Goal: Transaction & Acquisition: Purchase product/service

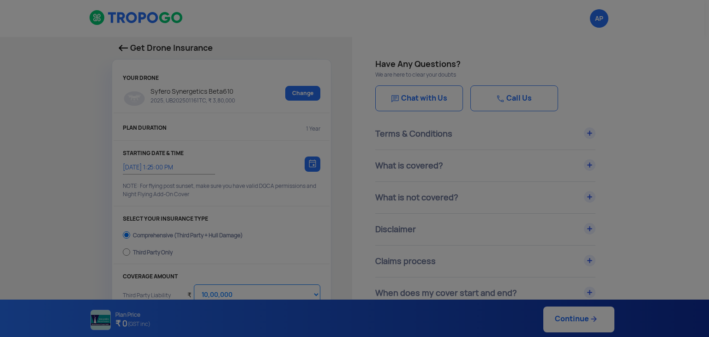
select select "1000000"
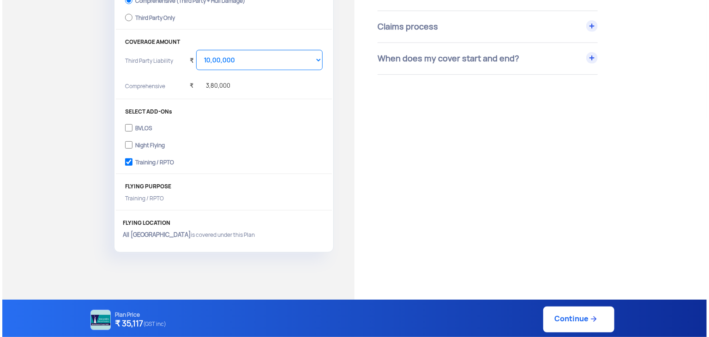
scroll to position [234, 0]
click at [569, 326] on link "Continue" at bounding box center [576, 319] width 71 height 26
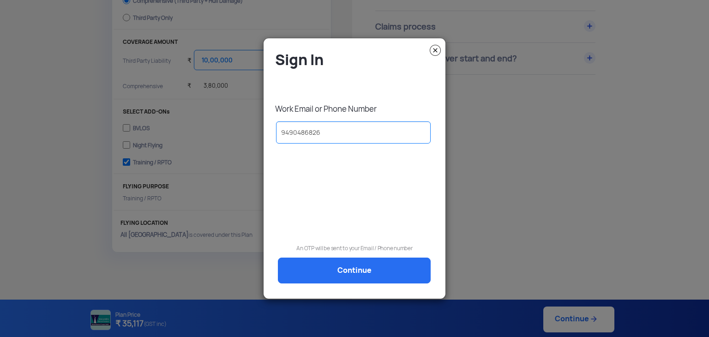
type input "9490486826"
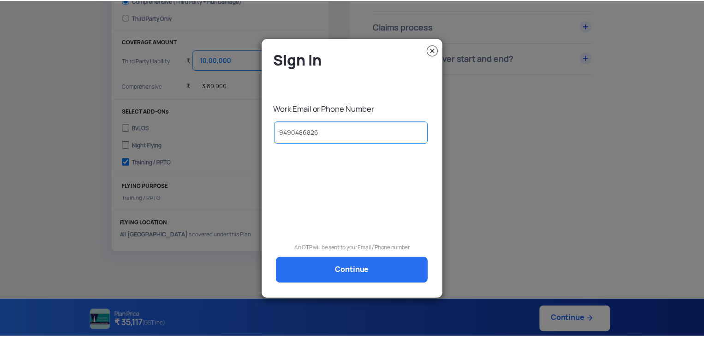
scroll to position [0, 0]
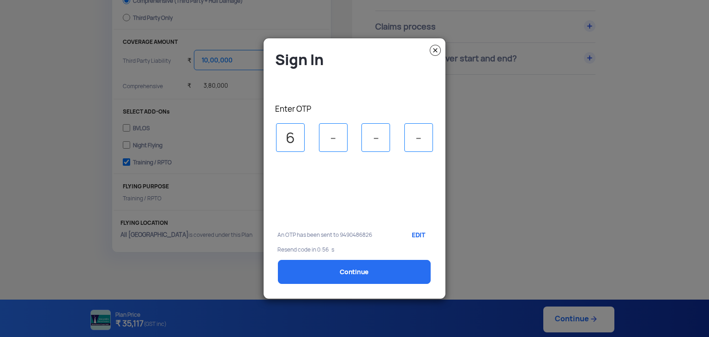
type input "6"
type input "1"
type input "2"
type input "1"
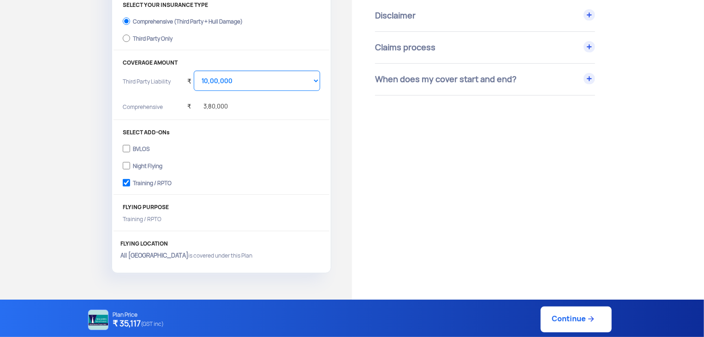
scroll to position [215, 0]
click at [550, 318] on link "Continue" at bounding box center [576, 319] width 71 height 26
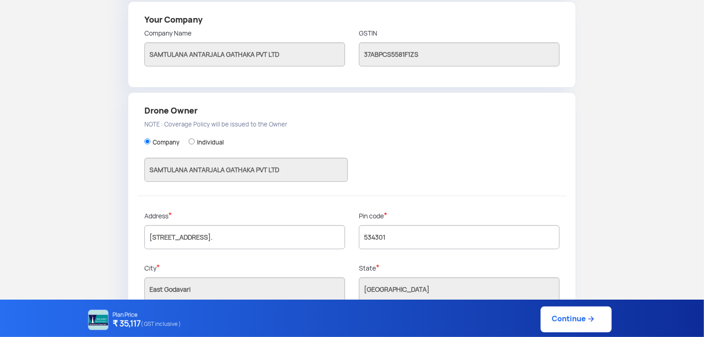
scroll to position [241, 0]
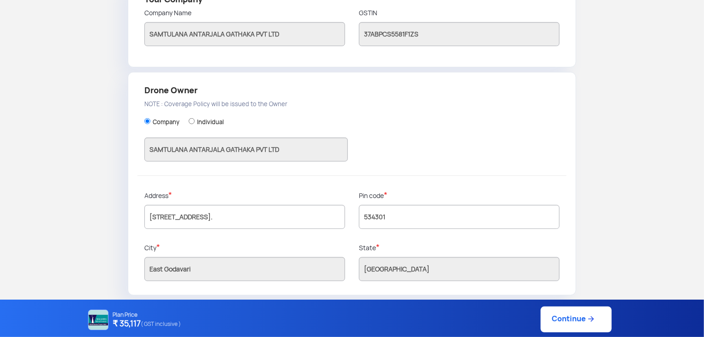
click at [575, 322] on link "Continue" at bounding box center [576, 319] width 71 height 26
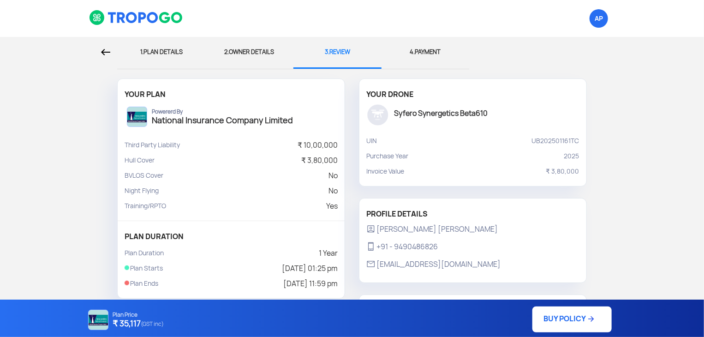
click at [552, 315] on link "BUY POLICY" at bounding box center [572, 319] width 79 height 26
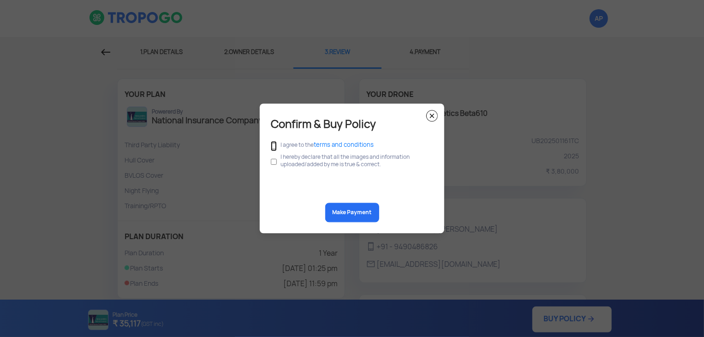
click at [276, 144] on input "checkbox" at bounding box center [274, 146] width 6 height 10
checkbox input "true"
click at [270, 160] on div "Confirm & Buy Policy I agree to the terms and conditions I hereby declare that …" at bounding box center [352, 169] width 185 height 130
click at [275, 163] on input "checkbox" at bounding box center [274, 162] width 6 height 18
checkbox input "true"
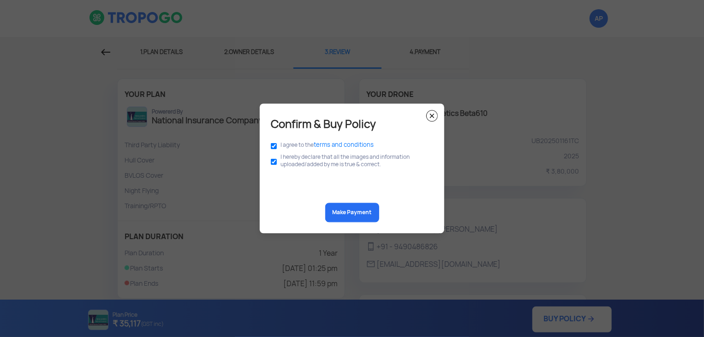
click at [336, 210] on button "Make Payment" at bounding box center [352, 212] width 54 height 19
click at [431, 120] on img at bounding box center [432, 116] width 12 height 12
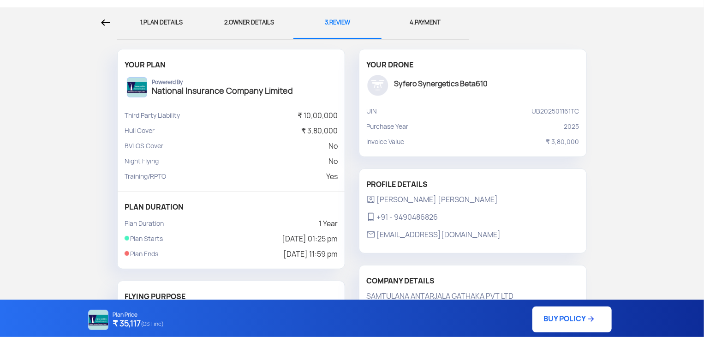
scroll to position [27, 0]
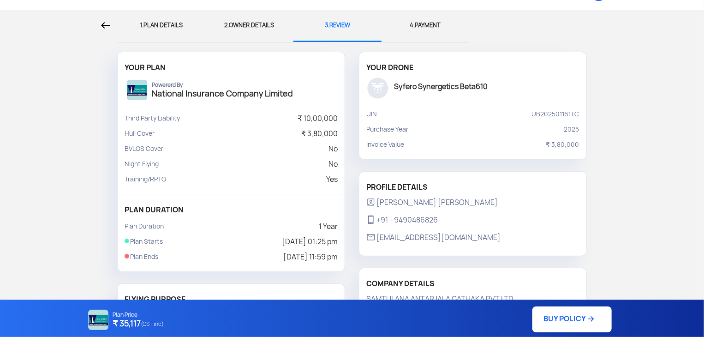
click at [102, 22] on img at bounding box center [105, 25] width 9 height 6
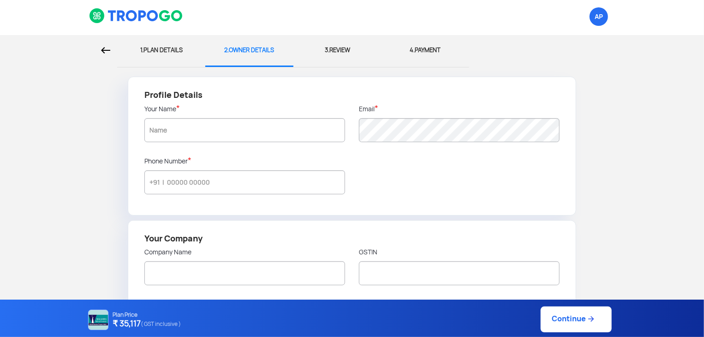
type input "[PERSON_NAME] [PERSON_NAME]"
type input "9490486826"
type input "SAMTULANA ANTARJALA GATHAKA PVT LTD"
type input "37ABPCS5581F1ZS"
type input "SAMTULANA ANTARJALA GATHAKA PVT LTD"
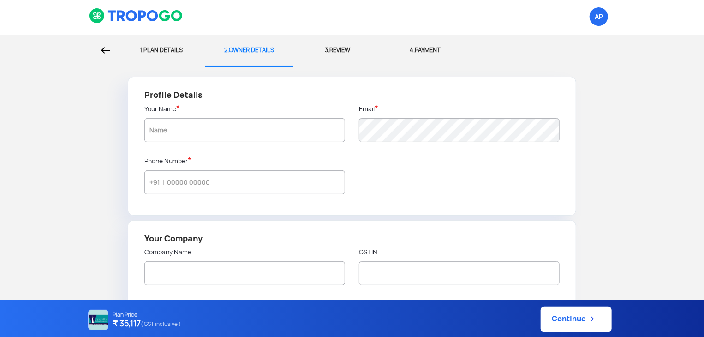
type input "[STREET_ADDRESS]."
type input "534301"
type input "East Godavari"
type input "[GEOGRAPHIC_DATA]"
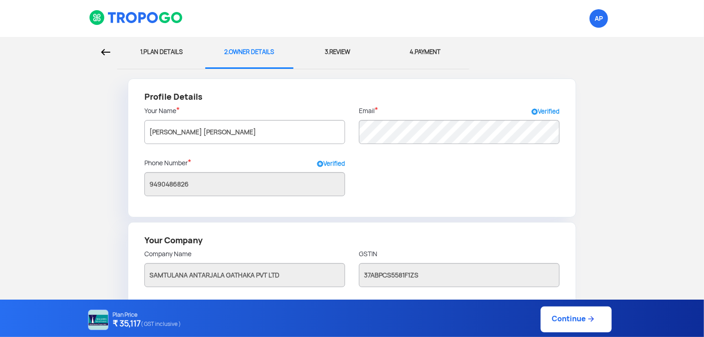
click at [102, 22] on img at bounding box center [136, 18] width 95 height 16
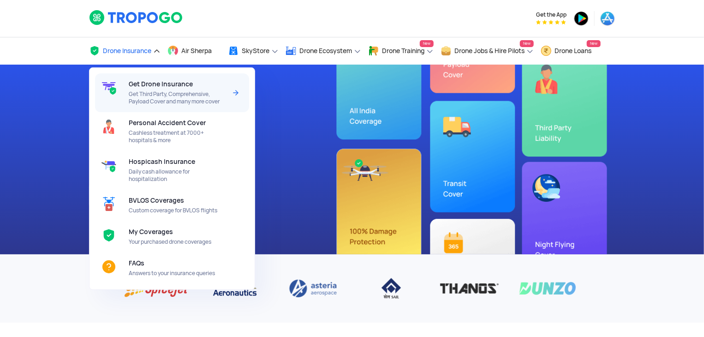
click at [146, 93] on span "Get Third Party, Comprehensive, Payload Cover and many more cover" at bounding box center [177, 97] width 97 height 15
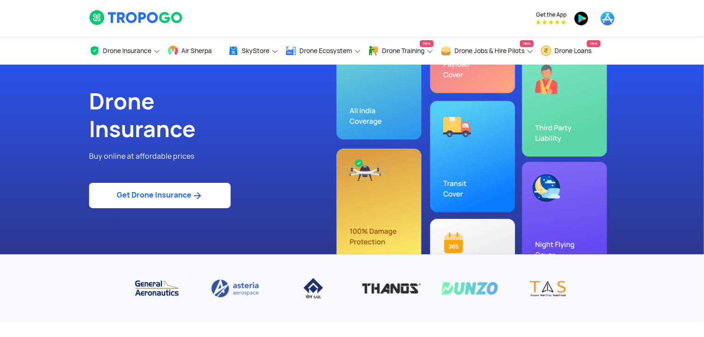
click at [193, 184] on link "Get Drone Insurance" at bounding box center [160, 195] width 142 height 25
select select "1000000"
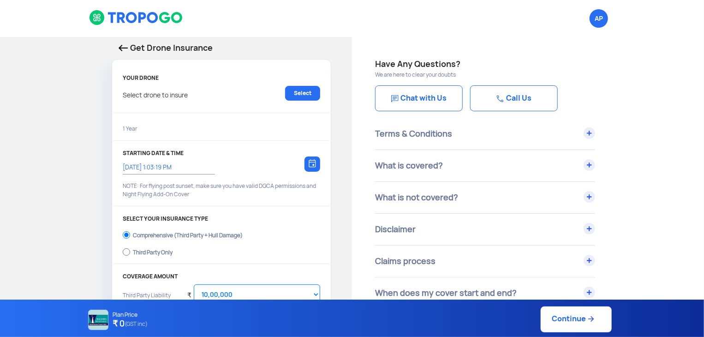
type input "[DATE] 1:13:00 PM"
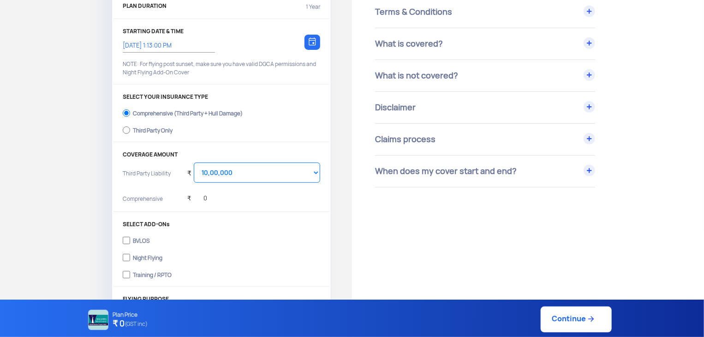
scroll to position [126, 0]
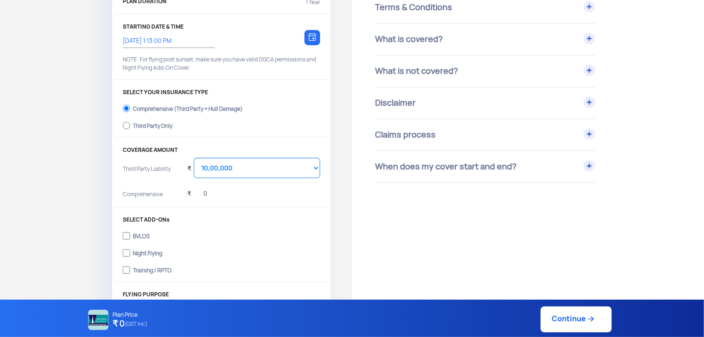
click at [143, 270] on div "Training / RPTO" at bounding box center [152, 269] width 39 height 4
click at [130, 270] on input "Training / RPTO" at bounding box center [126, 270] width 7 height 13
checkbox input "true"
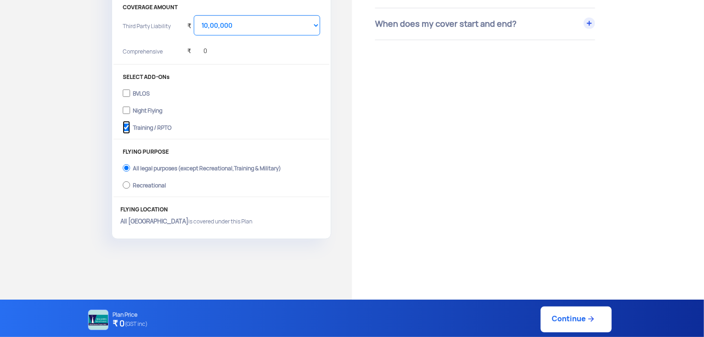
scroll to position [270, 0]
click at [551, 317] on link "Continue" at bounding box center [576, 319] width 71 height 26
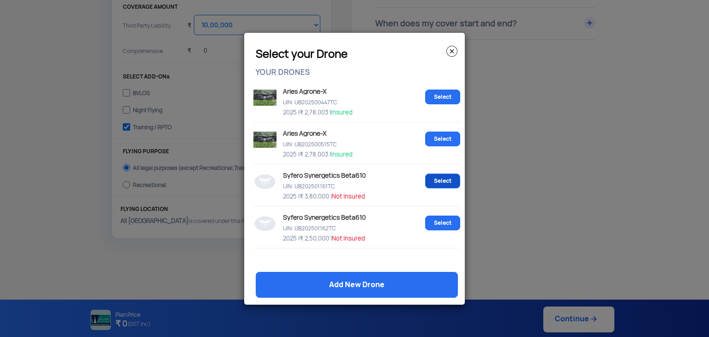
click at [451, 186] on link "Select" at bounding box center [442, 181] width 35 height 15
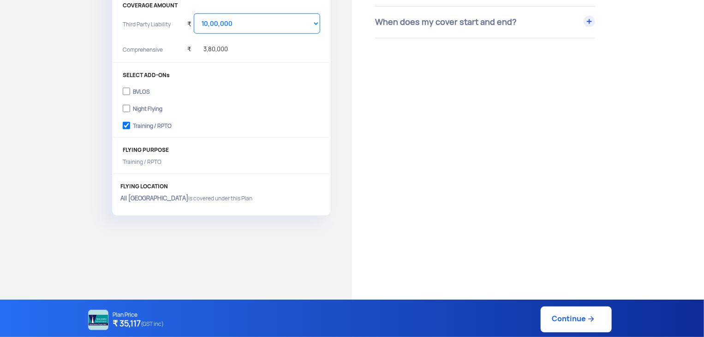
scroll to position [271, 0]
click at [597, 316] on link "Continue" at bounding box center [576, 319] width 71 height 26
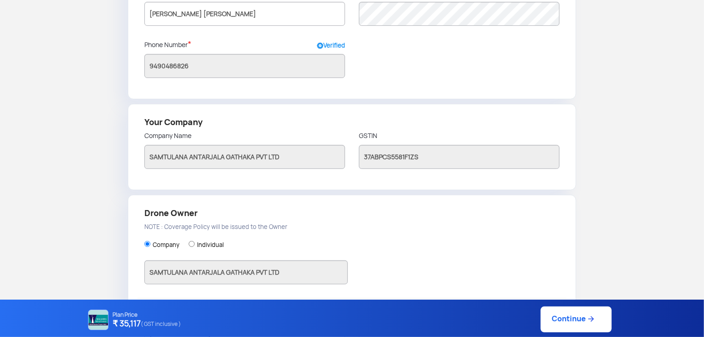
scroll to position [241, 0]
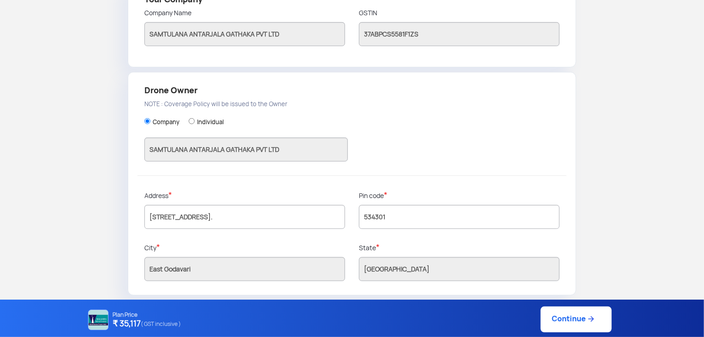
click at [564, 320] on link "Continue" at bounding box center [576, 319] width 71 height 26
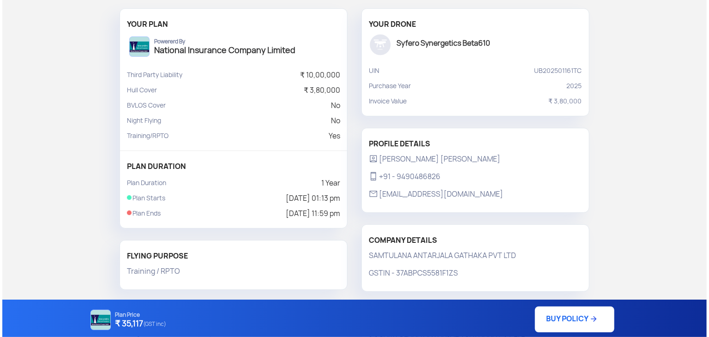
scroll to position [171, 0]
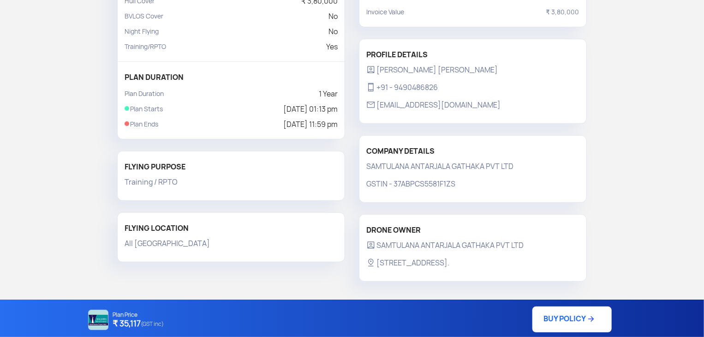
click at [550, 324] on link "BUY POLICY" at bounding box center [572, 319] width 79 height 26
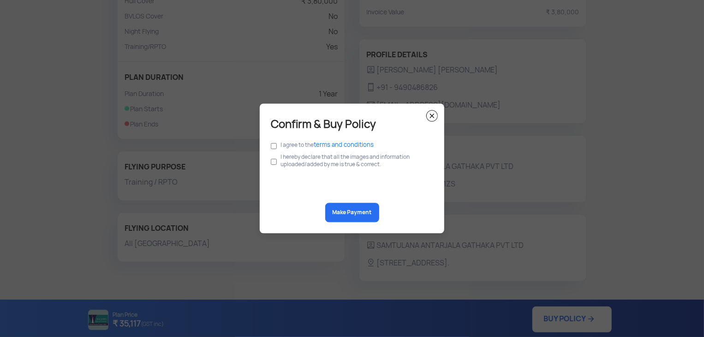
click at [288, 147] on label "I agree to the terms and conditions" at bounding box center [327, 145] width 93 height 7
click at [272, 149] on input "checkbox" at bounding box center [274, 146] width 6 height 10
checkbox input "true"
click at [270, 159] on div "Confirm & Buy Policy I agree to the terms and conditions I hereby declare that …" at bounding box center [352, 169] width 185 height 130
click at [271, 159] on input "checkbox" at bounding box center [274, 162] width 6 height 18
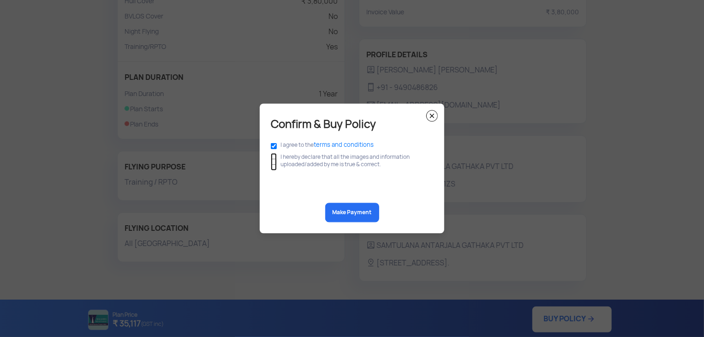
checkbox input "true"
click at [338, 209] on button "Make Payment" at bounding box center [352, 212] width 54 height 19
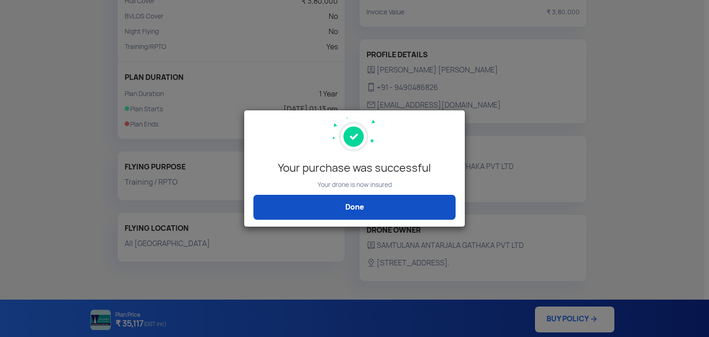
click at [447, 205] on link "Done" at bounding box center [354, 207] width 202 height 25
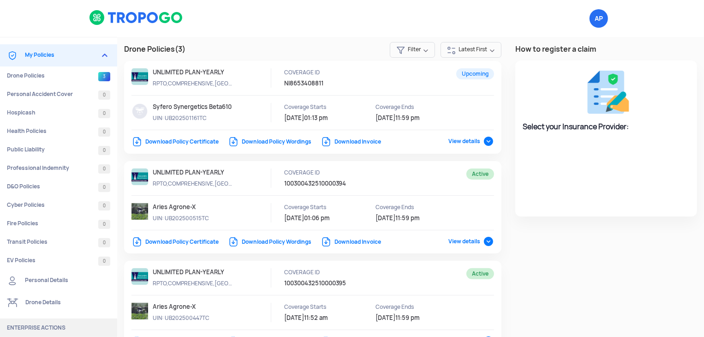
select select "National Insurance"
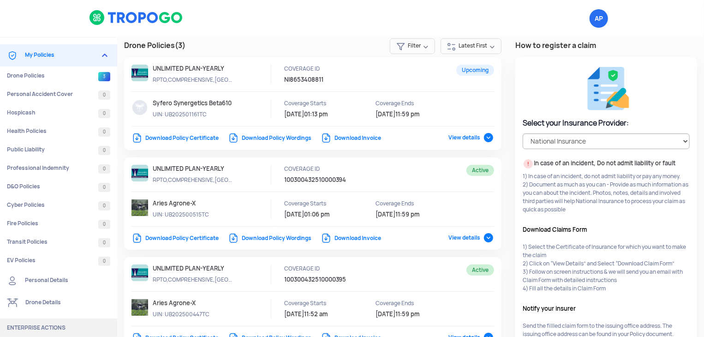
scroll to position [60, 0]
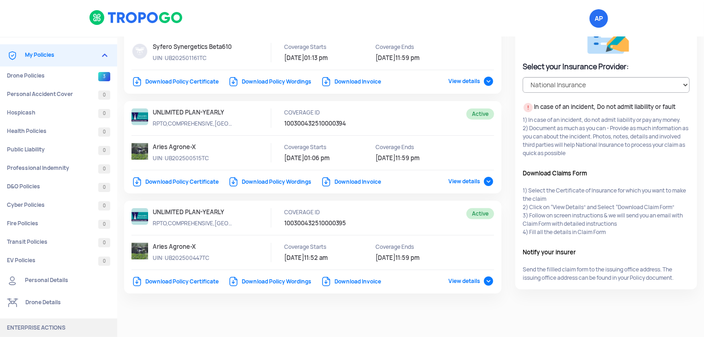
click at [334, 284] on link "Download Invoice" at bounding box center [351, 281] width 60 height 7
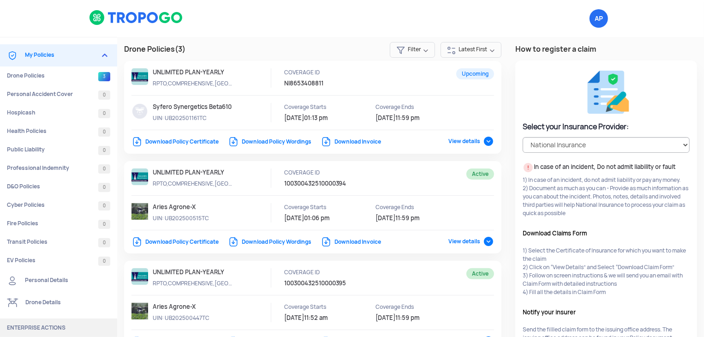
click at [354, 139] on link "Download Invoice" at bounding box center [351, 141] width 60 height 7
click at [117, 18] on img at bounding box center [136, 18] width 95 height 16
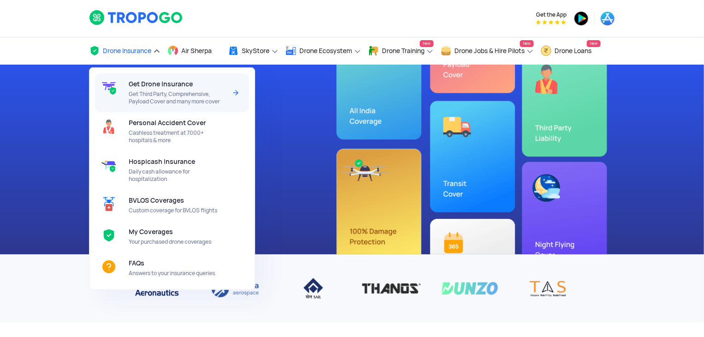
click at [141, 91] on span "Get Third Party, Comprehensive, Payload Cover and many more cover" at bounding box center [177, 97] width 97 height 15
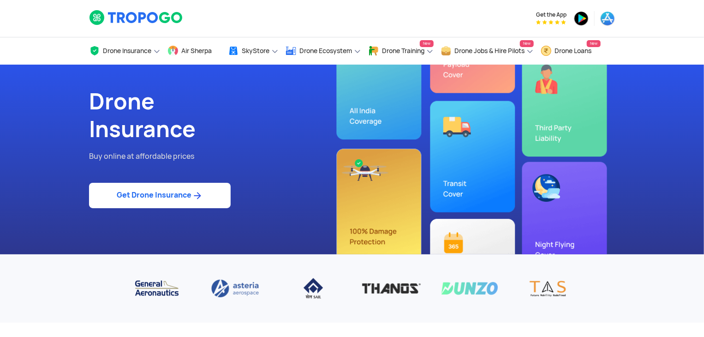
click at [201, 192] on img at bounding box center [198, 195] width 12 height 11
select select "1000000"
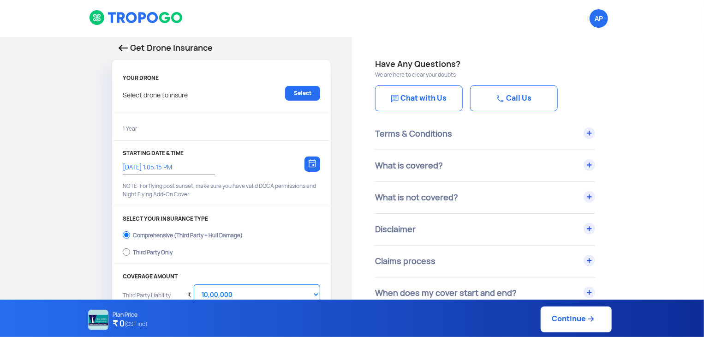
type input "26/9/2025, 1:15:00 PM"
click at [316, 92] on link "Select" at bounding box center [302, 93] width 35 height 15
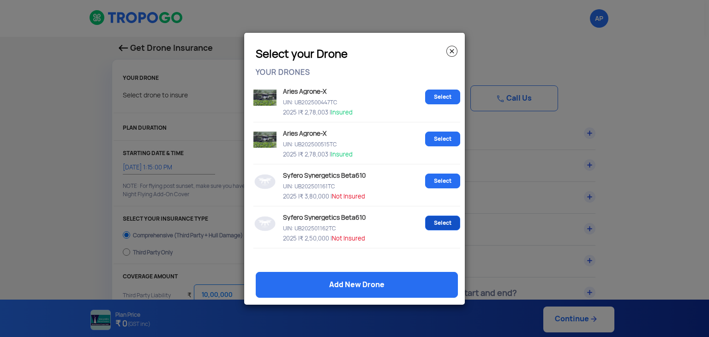
click at [437, 221] on link "Select" at bounding box center [442, 223] width 35 height 15
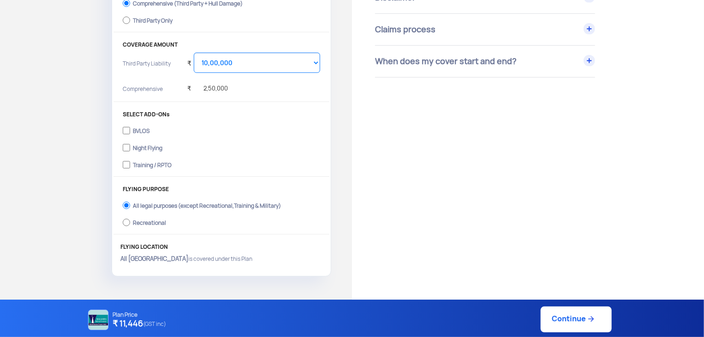
scroll to position [233, 0]
click at [164, 162] on div "Training / RPTO" at bounding box center [152, 163] width 39 height 4
click at [130, 162] on input "Training / RPTO" at bounding box center [126, 163] width 7 height 13
checkbox input "true"
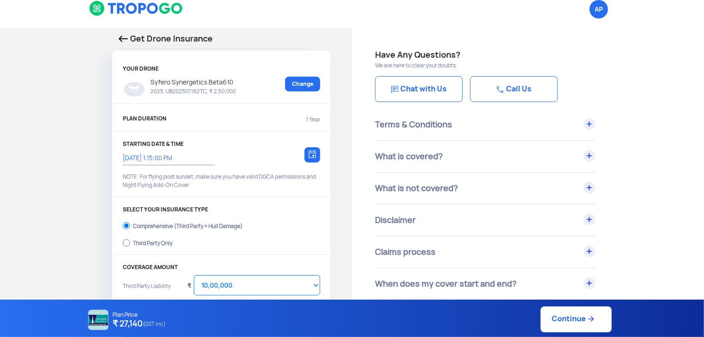
scroll to position [0, 0]
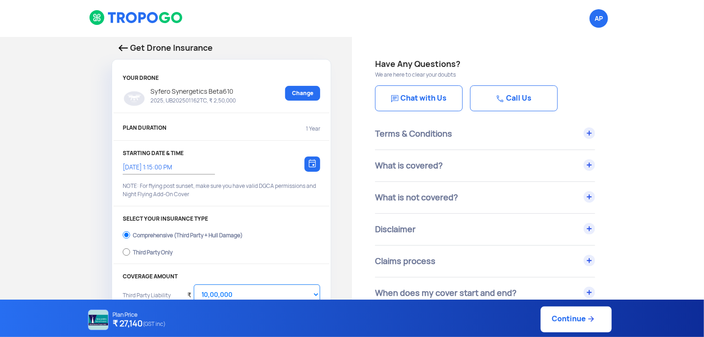
click at [126, 48] on img at bounding box center [123, 48] width 9 height 6
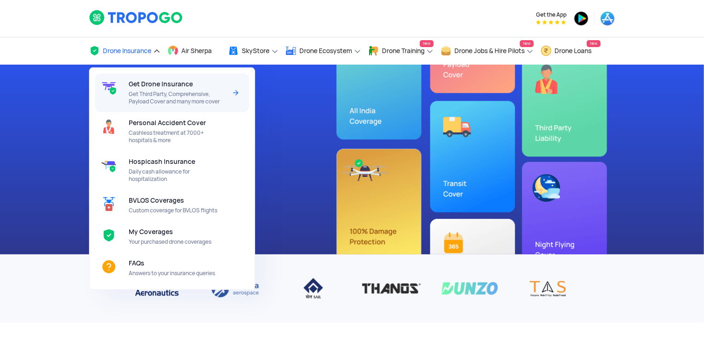
click at [142, 85] on span "Get Drone Insurance" at bounding box center [161, 83] width 64 height 7
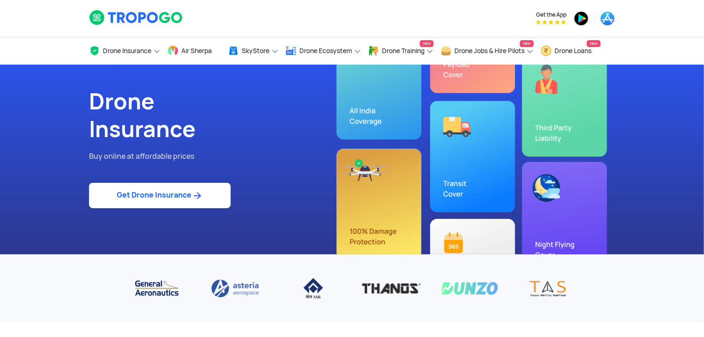
click at [179, 189] on link "Get Drone Insurance" at bounding box center [160, 195] width 142 height 25
select select "1000000"
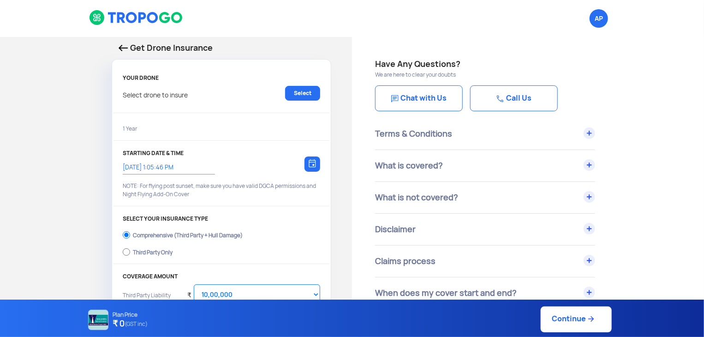
type input "26/9/2025, 1:15:00 PM"
click at [299, 97] on link "Select" at bounding box center [302, 93] width 35 height 15
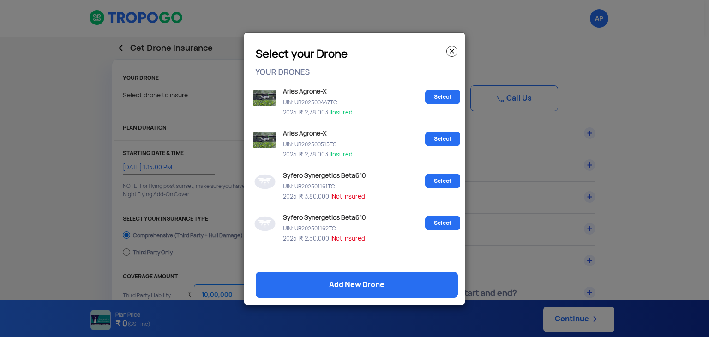
click at [307, 184] on p "UIN: UB202501161TC" at bounding box center [351, 185] width 141 height 8
click at [120, 43] on modal-container "Select your Drone YOUR DRONES Aries Agrone-X UIN: UB202500447TC 2025 | ₹ 2,78,0…" at bounding box center [354, 168] width 709 height 337
click at [453, 48] on img at bounding box center [451, 51] width 11 height 11
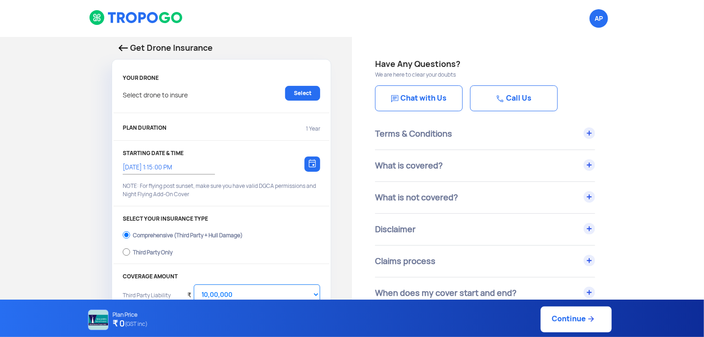
click at [123, 42] on p "Get Drone Insurance" at bounding box center [222, 48] width 206 height 13
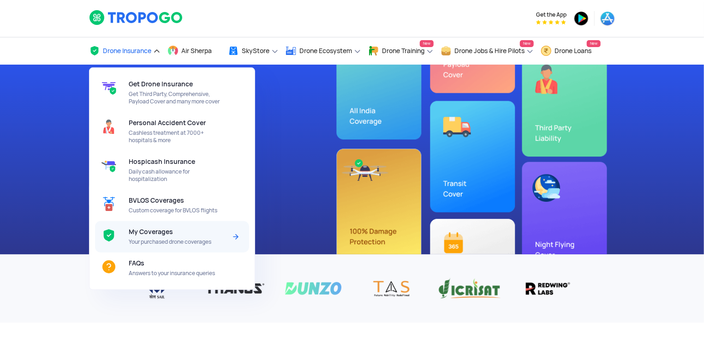
click at [131, 239] on div "My Coverages Your purchased drone coverages" at bounding box center [179, 236] width 101 height 31
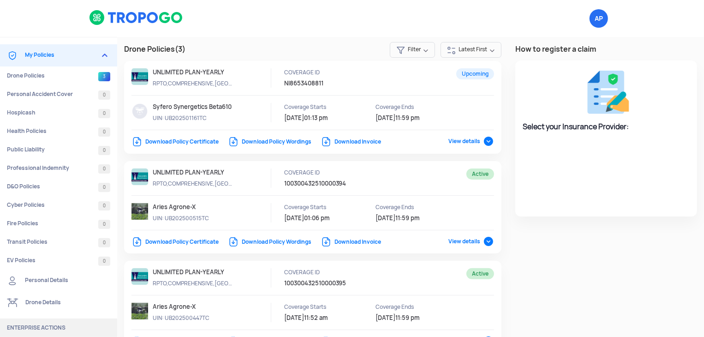
select select "National Insurance"
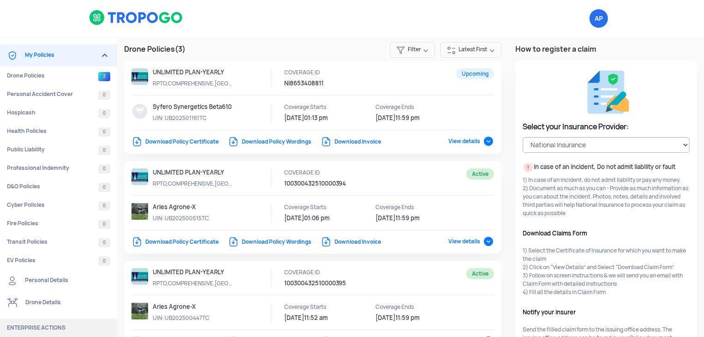
click at [485, 139] on span "View details" at bounding box center [472, 141] width 46 height 7
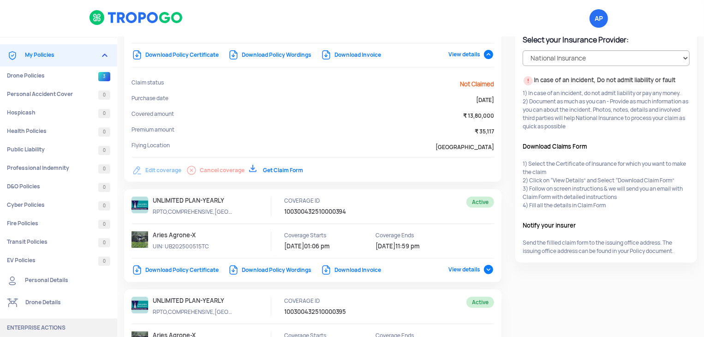
scroll to position [90, 0]
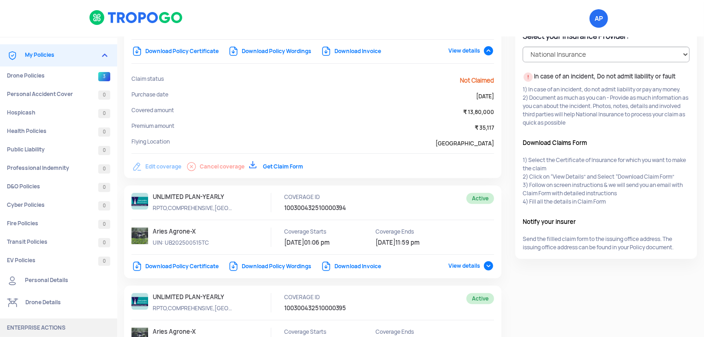
click at [485, 265] on span "View details" at bounding box center [472, 265] width 46 height 7
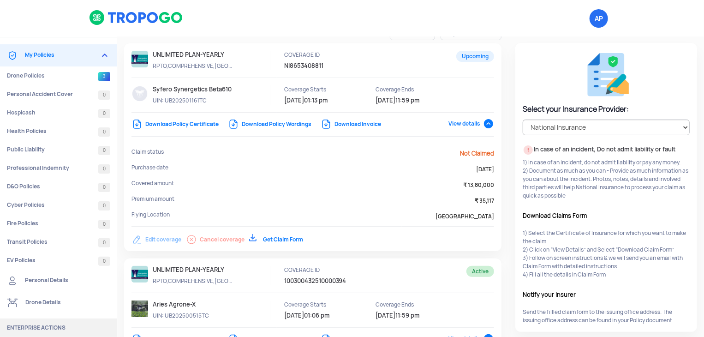
scroll to position [0, 0]
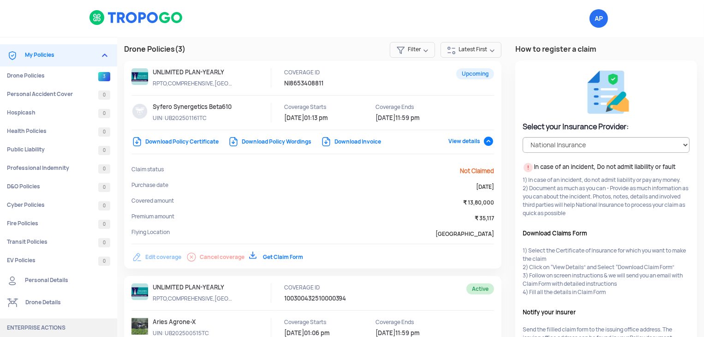
click at [161, 255] on div "Edit coverage Cancel coverage Get Claim Form" at bounding box center [267, 253] width 270 height 18
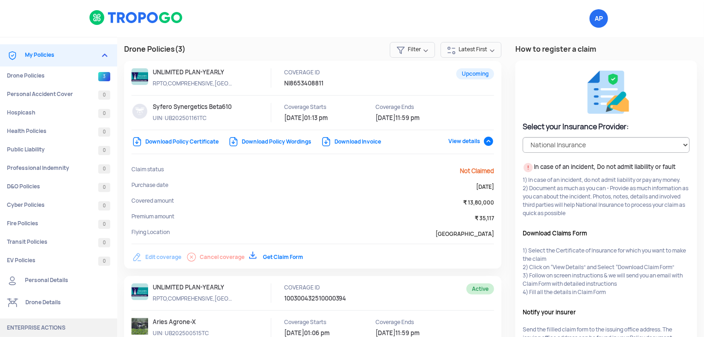
click at [124, 21] on img at bounding box center [136, 18] width 95 height 16
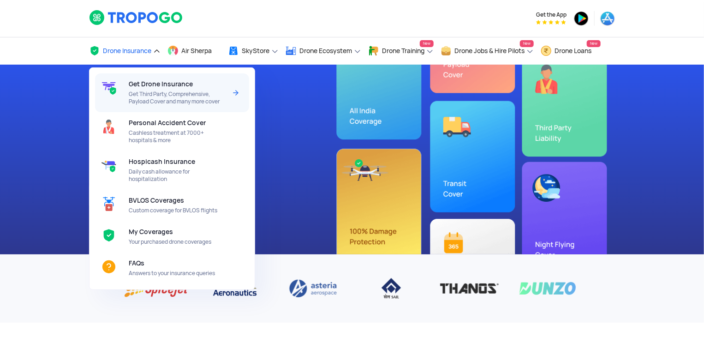
click at [140, 88] on span "Get Drone Insurance" at bounding box center [161, 83] width 64 height 7
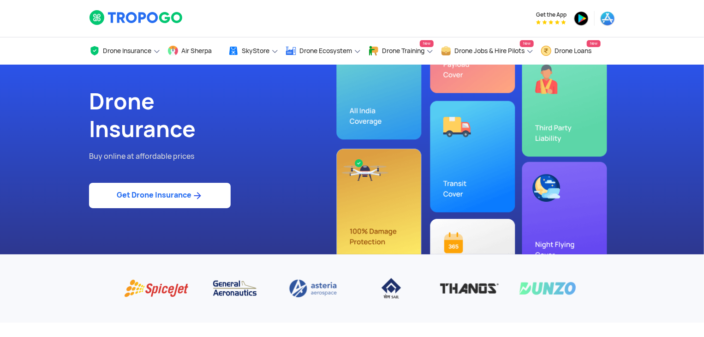
click at [190, 191] on link "Get Drone Insurance" at bounding box center [160, 195] width 142 height 25
select select "1000000"
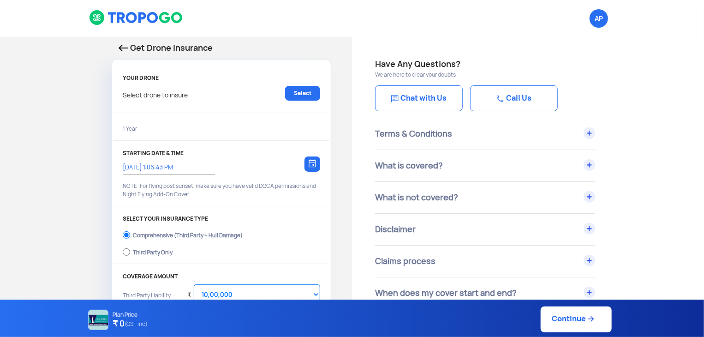
type input "26/9/2025, 1:16:00 PM"
click at [301, 91] on link "Select" at bounding box center [302, 93] width 35 height 15
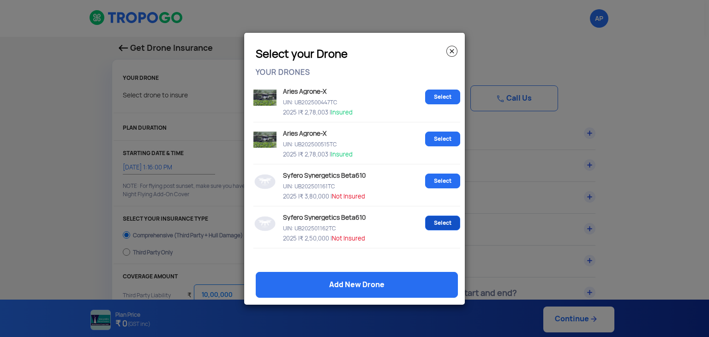
click at [426, 226] on link "Select" at bounding box center [442, 223] width 35 height 15
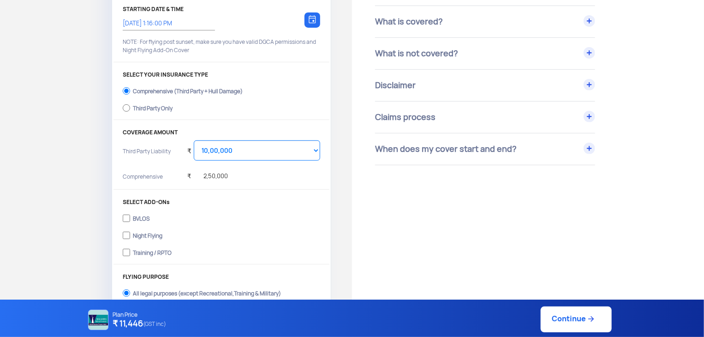
scroll to position [146, 0]
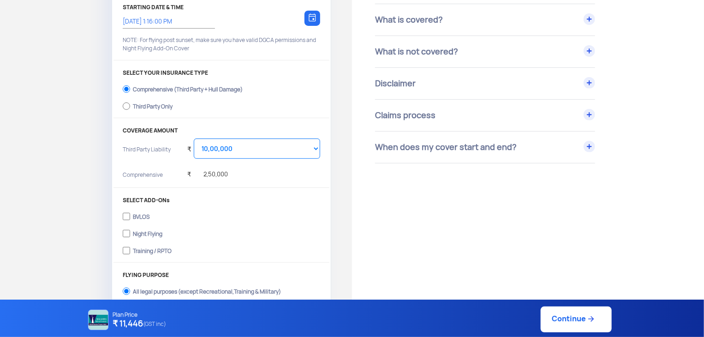
click at [149, 248] on div "Training / RPTO" at bounding box center [152, 250] width 39 height 4
click at [130, 248] on input "Training / RPTO" at bounding box center [126, 250] width 7 height 13
checkbox input "true"
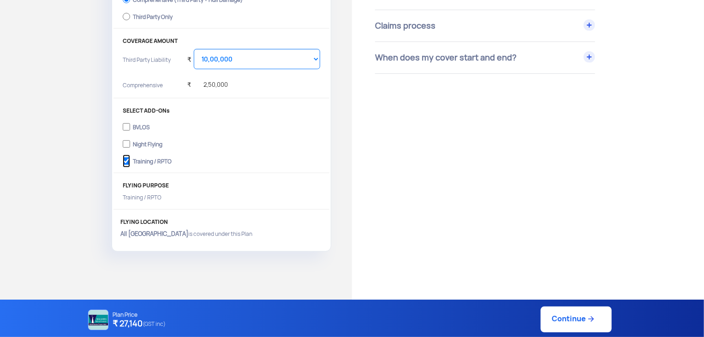
scroll to position [0, 0]
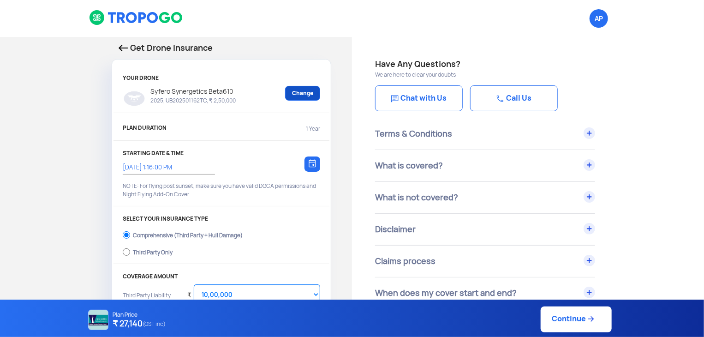
click at [299, 96] on link "Change" at bounding box center [302, 93] width 35 height 15
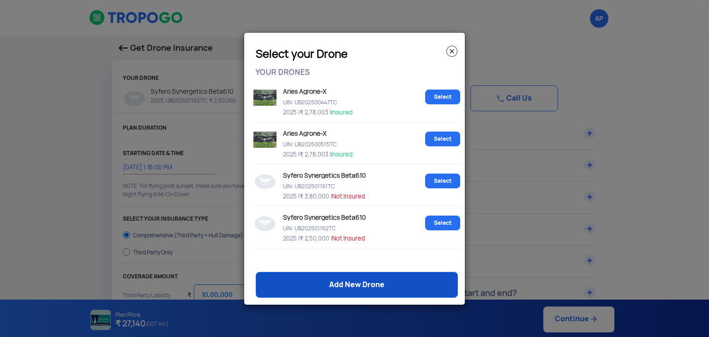
click at [321, 273] on link "Add New Drone" at bounding box center [357, 285] width 202 height 26
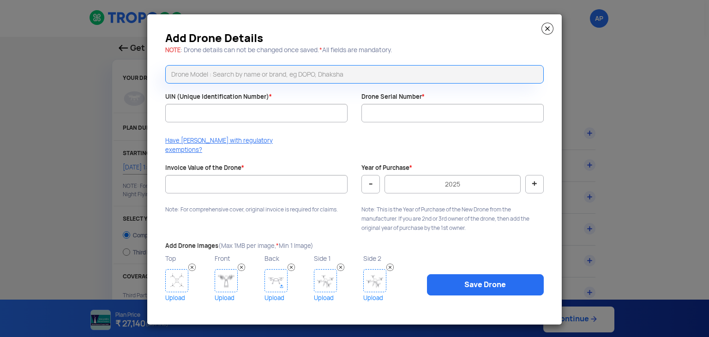
click at [547, 34] on img at bounding box center [547, 29] width 12 height 12
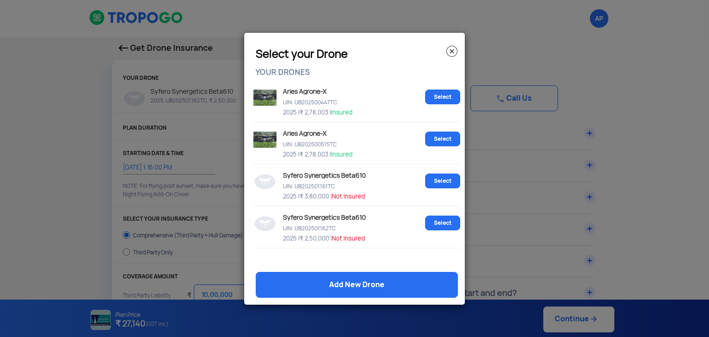
click at [454, 50] on img at bounding box center [451, 51] width 11 height 11
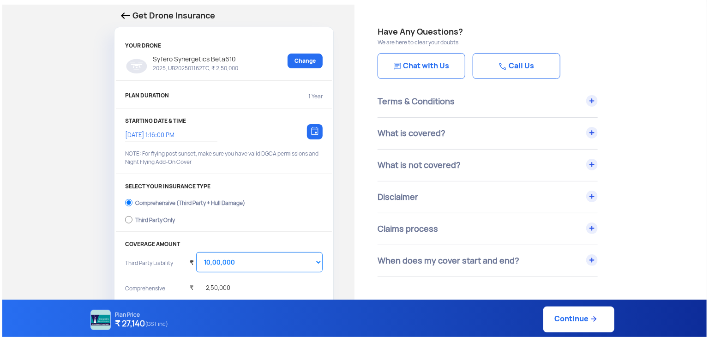
scroll to position [10, 0]
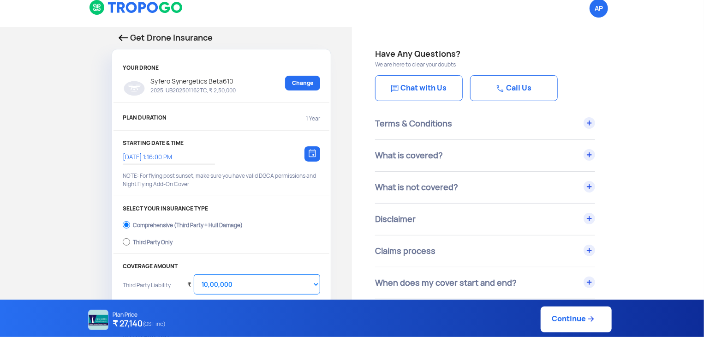
click at [312, 90] on div "Syfero Synergetics Beta610 2025, UB202501162TC, ₹ 2,50,000 Change" at bounding box center [222, 88] width 198 height 24
click at [310, 86] on link "Change" at bounding box center [302, 83] width 35 height 15
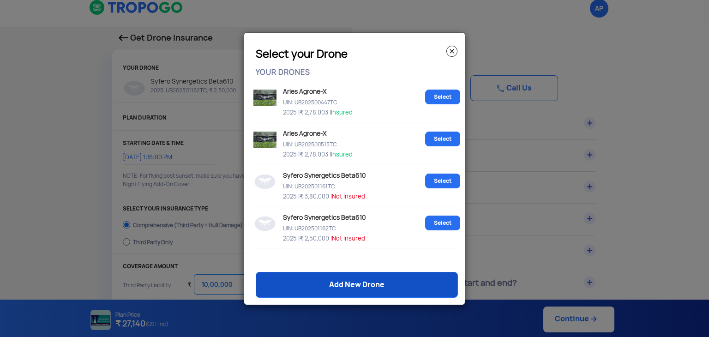
click at [314, 279] on link "Add New Drone" at bounding box center [357, 285] width 202 height 26
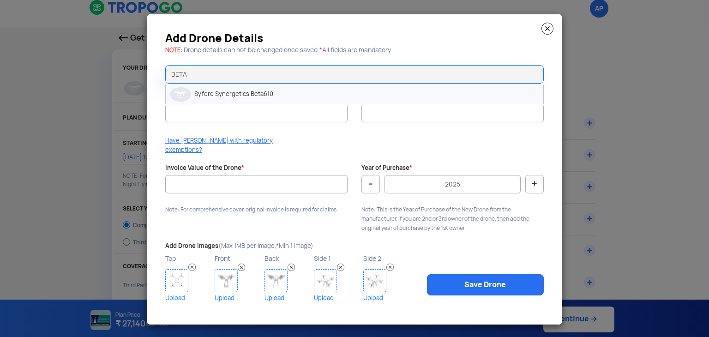
click at [303, 104] on li "Syfero Synergetics Beta610" at bounding box center [355, 94] width 378 height 21
type input "Syfero Synergetics Beta610"
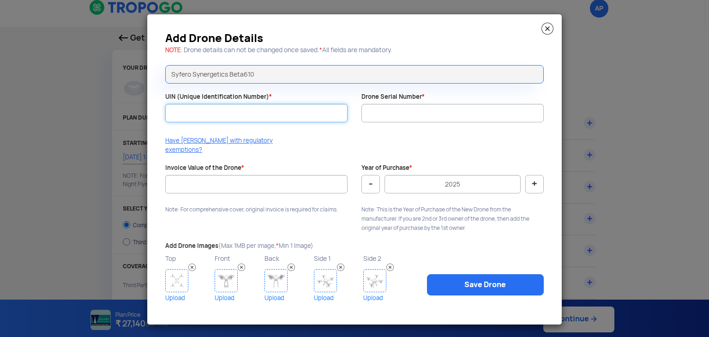
click at [290, 120] on input "UIN (Unique Identification Number) *" at bounding box center [256, 113] width 182 height 18
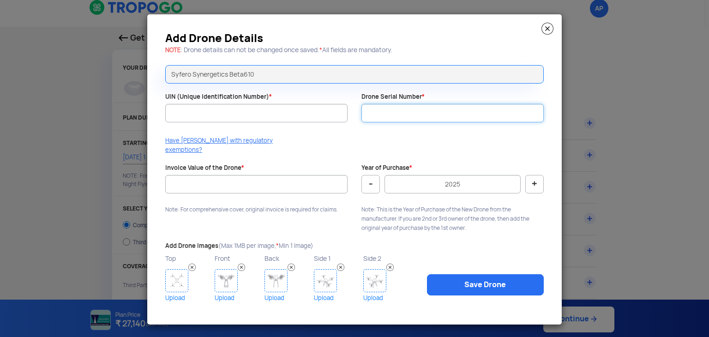
click at [369, 116] on input "Drone Serial Number *" at bounding box center [452, 113] width 182 height 18
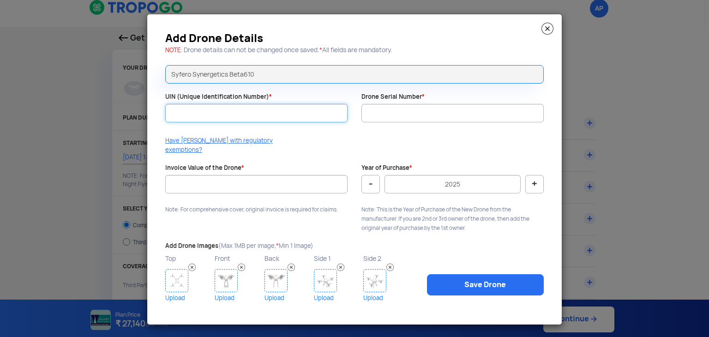
click at [304, 111] on input "UIN (Unique Identification Number) *" at bounding box center [256, 113] width 182 height 18
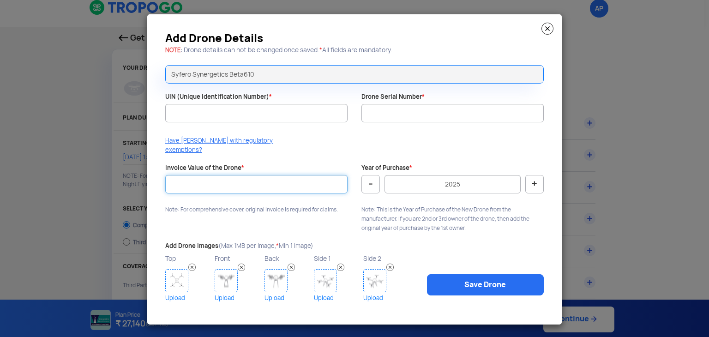
click at [262, 178] on input "Invoice Value of the Drone *" at bounding box center [256, 184] width 182 height 18
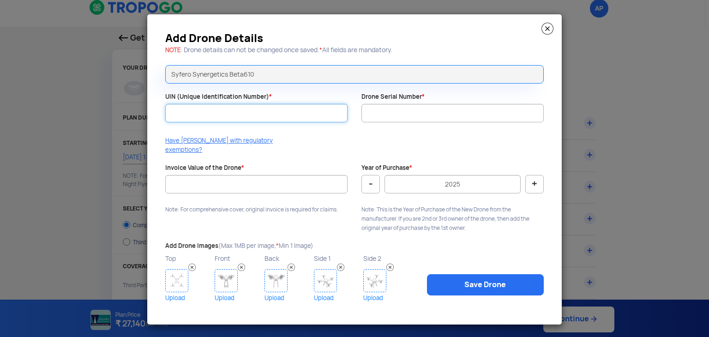
click at [265, 122] on input "UIN (Unique Identification Number) *" at bounding box center [256, 113] width 182 height 18
type input "UB202501162TC"
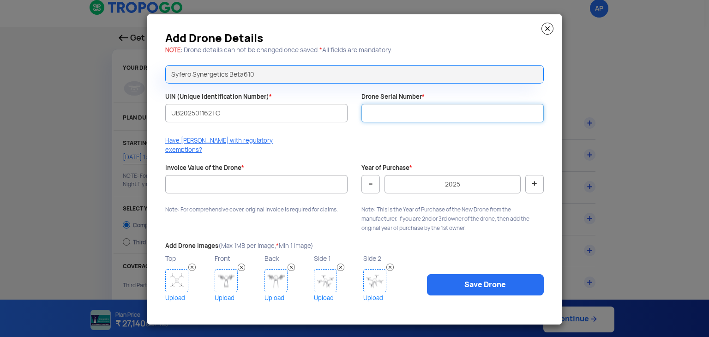
click at [384, 120] on input "Drone Serial Number *" at bounding box center [452, 113] width 182 height 18
type input "30AH610230013"
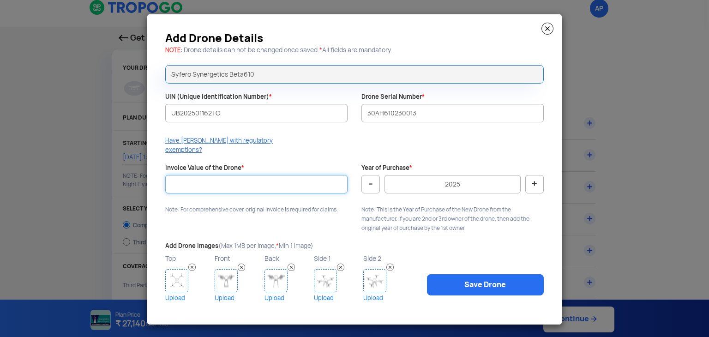
click at [245, 178] on input "Invoice Value of the Drone *" at bounding box center [256, 184] width 182 height 18
type input "380000"
click at [176, 285] on img at bounding box center [176, 280] width 23 height 23
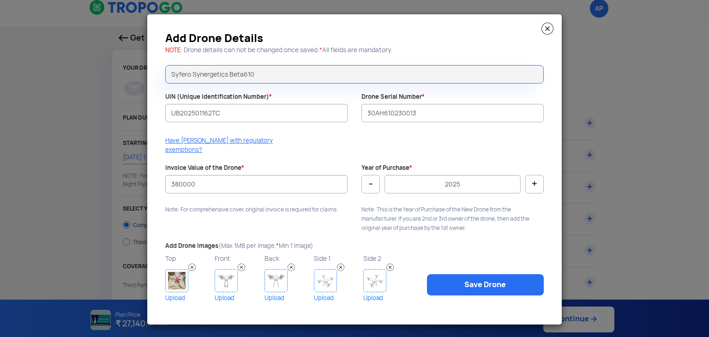
click at [228, 273] on img at bounding box center [226, 280] width 23 height 23
click at [277, 277] on img at bounding box center [275, 280] width 23 height 23
click at [330, 276] on img at bounding box center [325, 280] width 23 height 23
click at [377, 292] on link "Upload" at bounding box center [386, 298] width 47 height 12
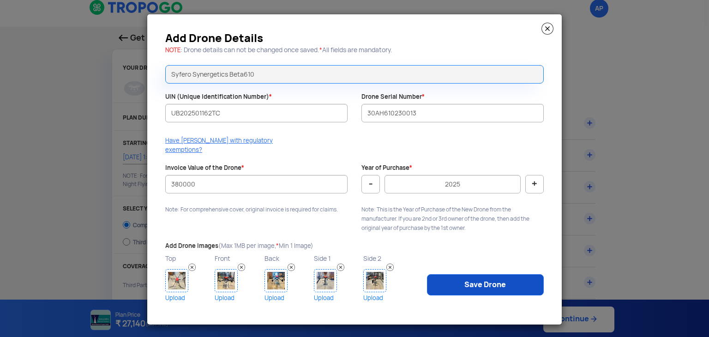
click at [451, 274] on link "Save Drone" at bounding box center [485, 284] width 117 height 21
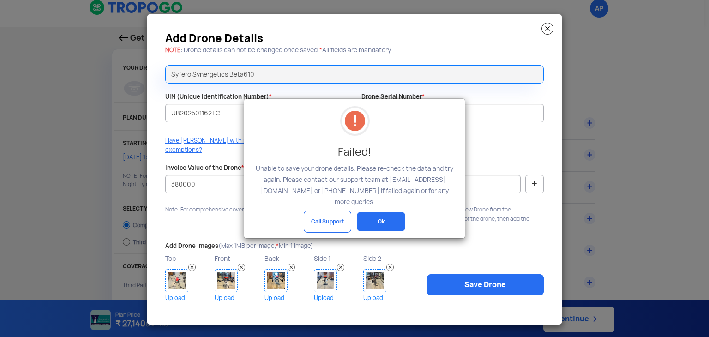
click at [395, 215] on button "Ok" at bounding box center [381, 221] width 48 height 19
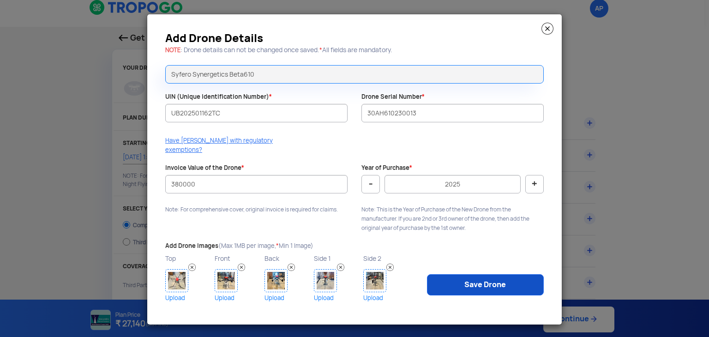
click at [450, 284] on link "Save Drone" at bounding box center [485, 284] width 117 height 21
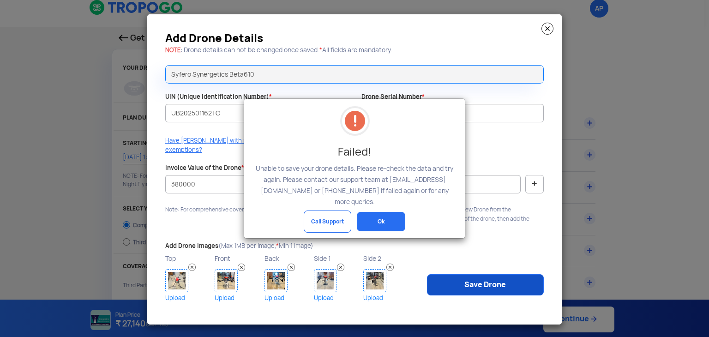
click at [450, 284] on modal-container "Failed! Unable to save your drone details. Please re-check the data and try aga…" at bounding box center [354, 168] width 709 height 337
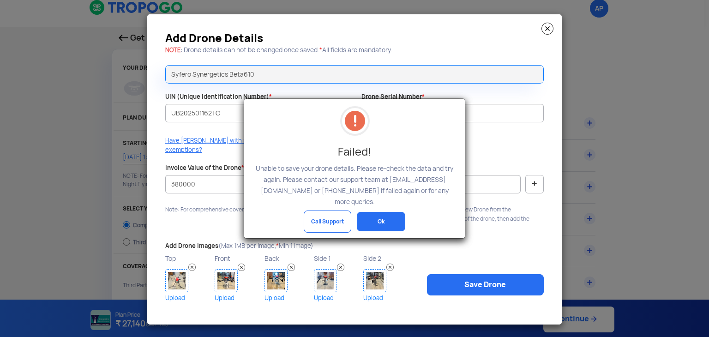
click at [384, 218] on button "Ok" at bounding box center [381, 221] width 48 height 19
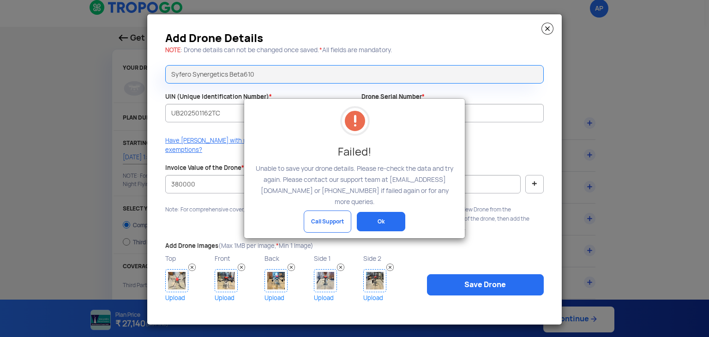
click at [384, 218] on button "Ok" at bounding box center [381, 221] width 48 height 19
drag, startPoint x: 384, startPoint y: 218, endPoint x: 374, endPoint y: 215, distance: 10.4
click at [374, 215] on button "Ok" at bounding box center [381, 221] width 48 height 19
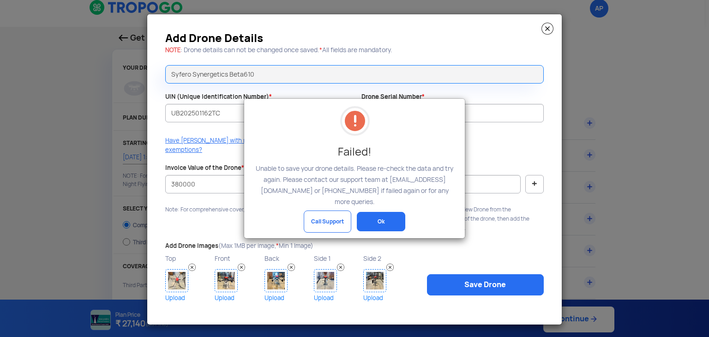
click at [374, 215] on button "Ok" at bounding box center [381, 221] width 48 height 19
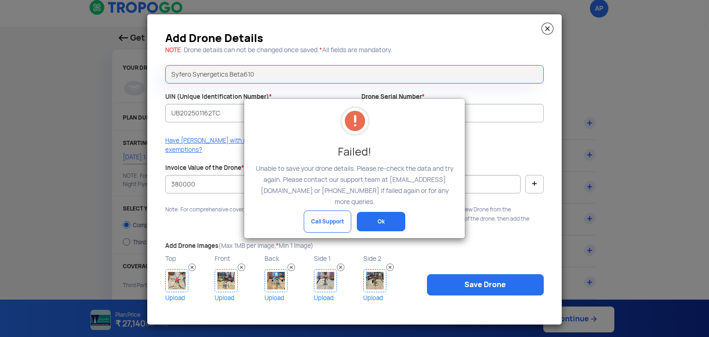
click at [374, 215] on button "Ok" at bounding box center [381, 221] width 48 height 19
click at [508, 180] on modal-container "Failed! Unable to save your drone details. Please re-check the data and try aga…" at bounding box center [354, 168] width 709 height 337
click at [379, 216] on button "Ok" at bounding box center [381, 221] width 48 height 19
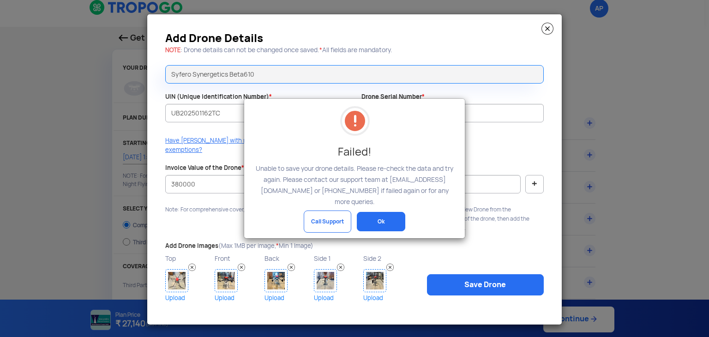
click at [379, 216] on button "Ok" at bounding box center [381, 221] width 48 height 19
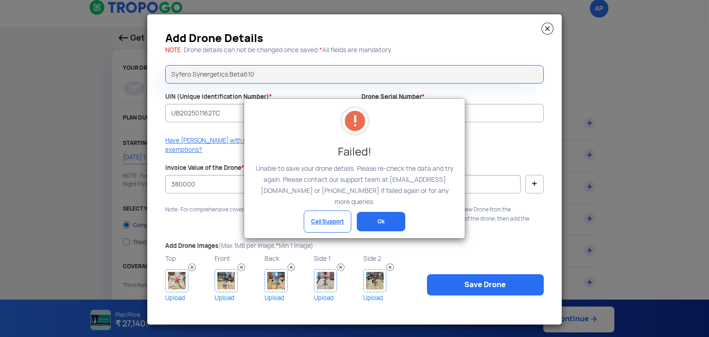
click at [336, 210] on link "Call Support" at bounding box center [328, 221] width 48 height 22
click at [549, 36] on modal-container "Failed! Unable to save your drone details. Please re-check the data and try aga…" at bounding box center [354, 168] width 709 height 337
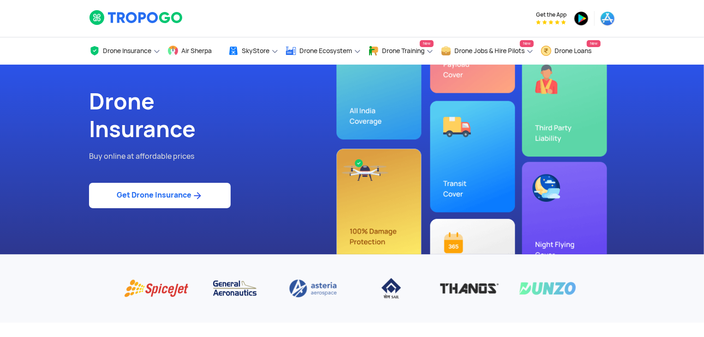
click at [161, 202] on link "Get Drone Insurance" at bounding box center [160, 195] width 142 height 25
select select "1000000"
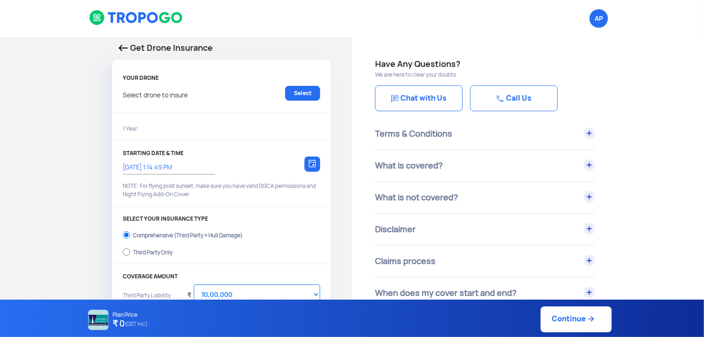
type input "[DATE] 1:24:00 PM"
click at [302, 93] on link "Select" at bounding box center [302, 93] width 35 height 15
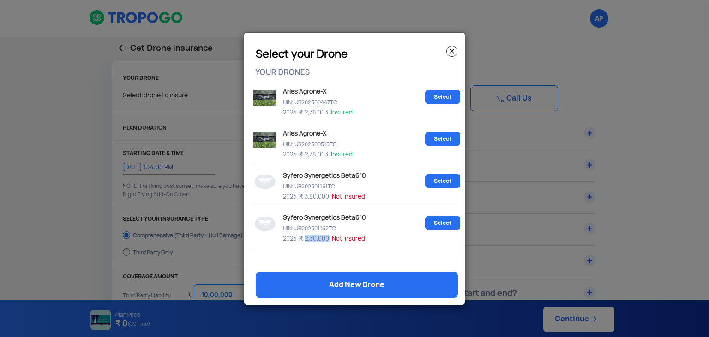
drag, startPoint x: 330, startPoint y: 239, endPoint x: 303, endPoint y: 239, distance: 26.3
click at [303, 239] on span "₹ 2,50,000 |" at bounding box center [316, 238] width 32 height 8
click at [362, 228] on p "UIN: UB202501162TC" at bounding box center [351, 227] width 141 height 8
click at [328, 239] on span "₹ 2,50,000 |" at bounding box center [316, 238] width 32 height 8
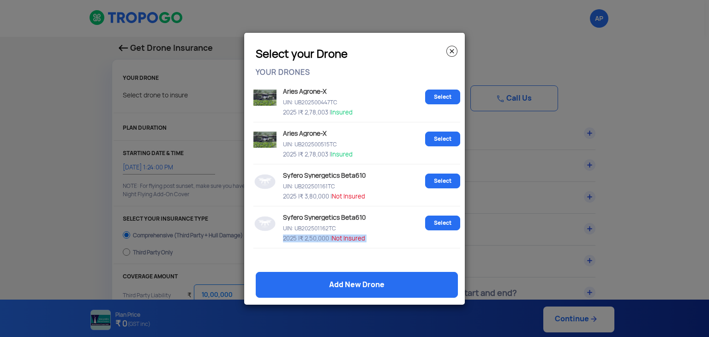
drag, startPoint x: 328, startPoint y: 239, endPoint x: 365, endPoint y: 231, distance: 37.7
click at [365, 231] on div "Syfero Synergetics Beta610 UIN: UB202501162TC 2025 | ₹ 2,50,000 | Not Insured" at bounding box center [351, 227] width 141 height 32
click at [365, 231] on p "UIN: UB202501162TC" at bounding box center [351, 227] width 141 height 8
click at [433, 225] on link "Select" at bounding box center [442, 223] width 35 height 15
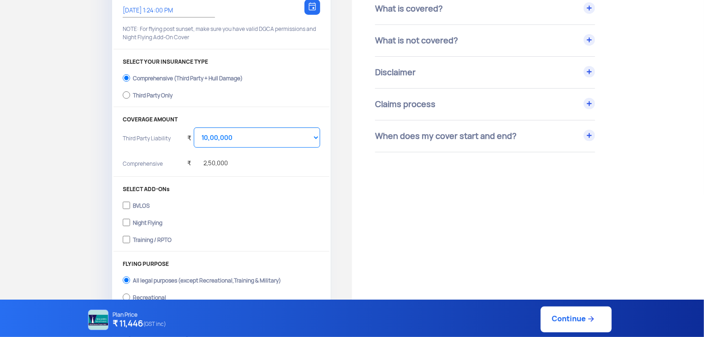
scroll to position [159, 0]
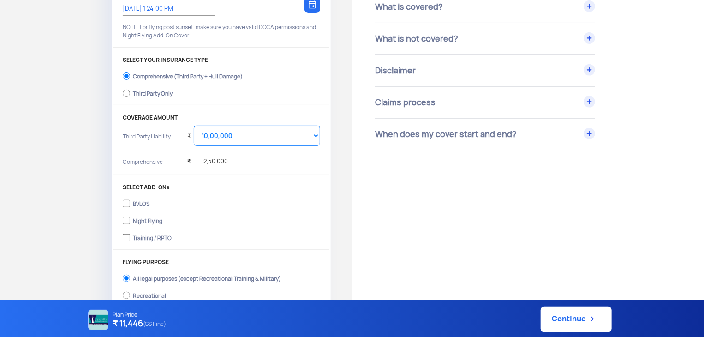
click at [167, 237] on div "Training / RPTO" at bounding box center [152, 237] width 39 height 4
click at [130, 237] on input "Training / RPTO" at bounding box center [126, 237] width 7 height 13
checkbox input "true"
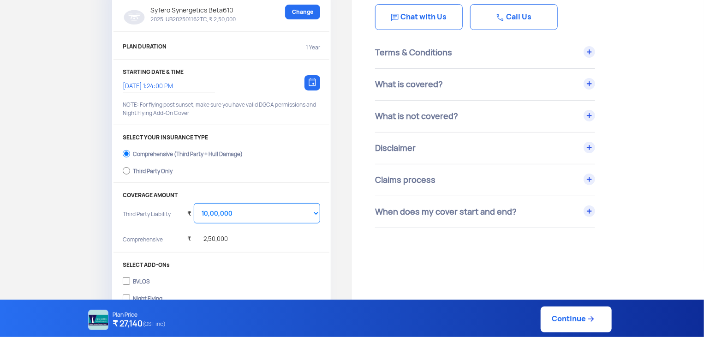
scroll to position [246, 0]
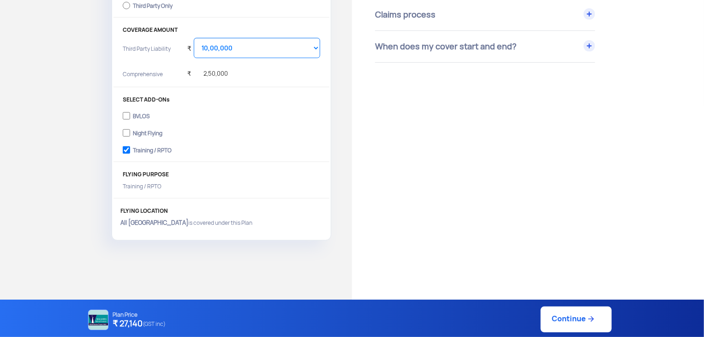
click at [605, 322] on link "Continue" at bounding box center [576, 319] width 71 height 26
type input "[DATE] 1:26:00 PM"
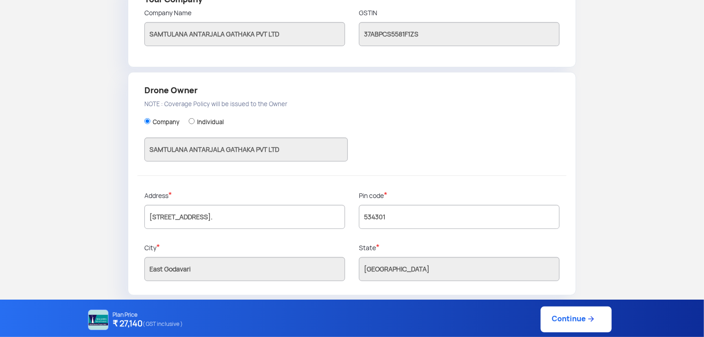
scroll to position [240, 0]
click at [565, 312] on link "Continue" at bounding box center [576, 319] width 71 height 26
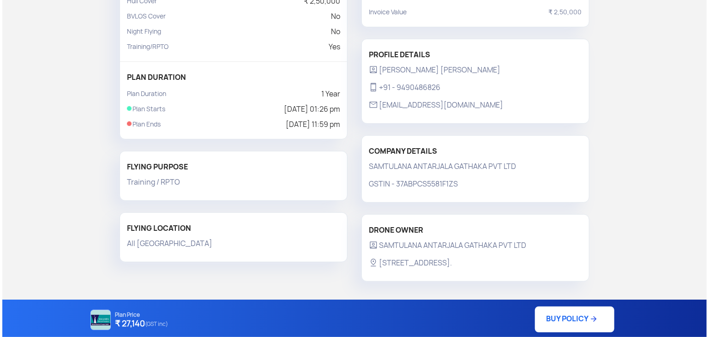
scroll to position [171, 0]
click at [552, 312] on link "BUY POLICY" at bounding box center [572, 319] width 79 height 26
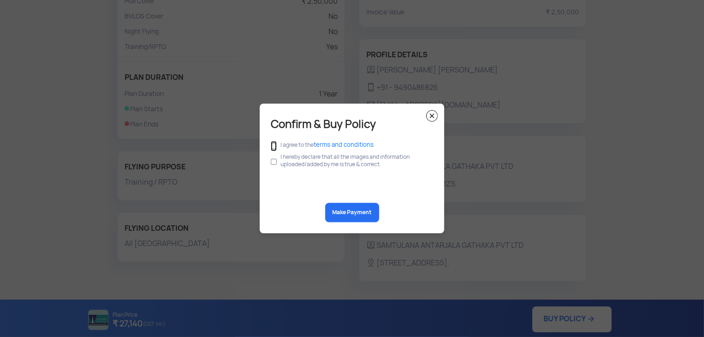
click at [273, 146] on input "checkbox" at bounding box center [274, 146] width 6 height 10
checkbox input "true"
click at [273, 160] on input "checkbox" at bounding box center [274, 162] width 6 height 18
checkbox input "true"
click at [338, 216] on button "Make Payment" at bounding box center [352, 212] width 54 height 19
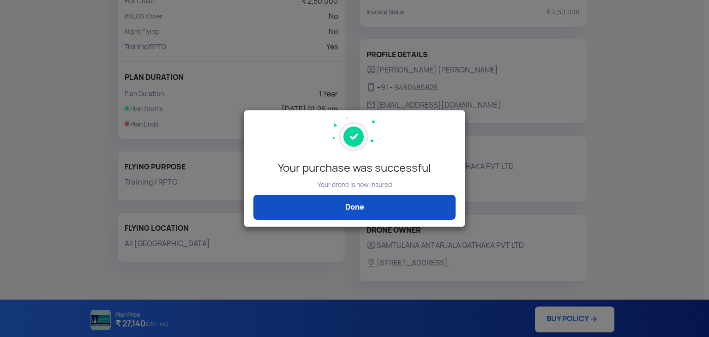
click at [360, 214] on link "Done" at bounding box center [354, 207] width 202 height 25
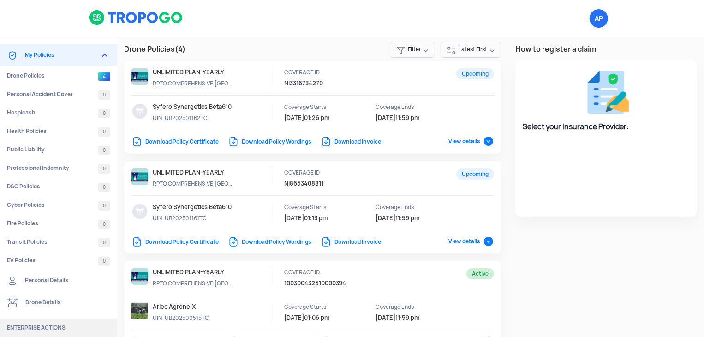
select select "National Insurance"
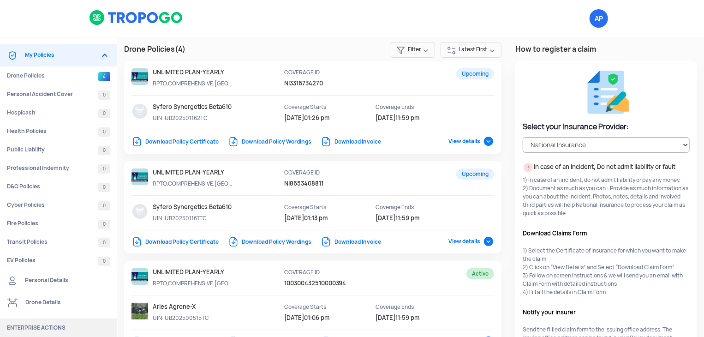
click at [332, 143] on link "Download Invoice" at bounding box center [351, 141] width 60 height 7
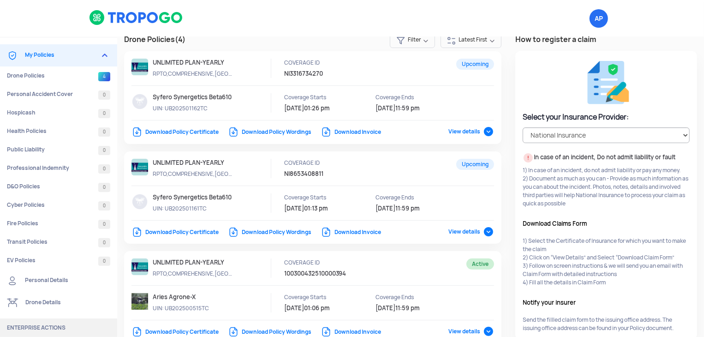
scroll to position [7, 0]
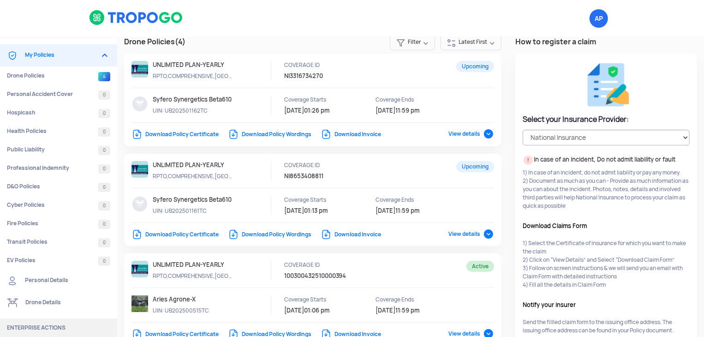
click at [184, 134] on link "Download Policy Certificate" at bounding box center [175, 134] width 87 height 7
click at [157, 235] on link "Download Policy Certificate" at bounding box center [175, 234] width 87 height 7
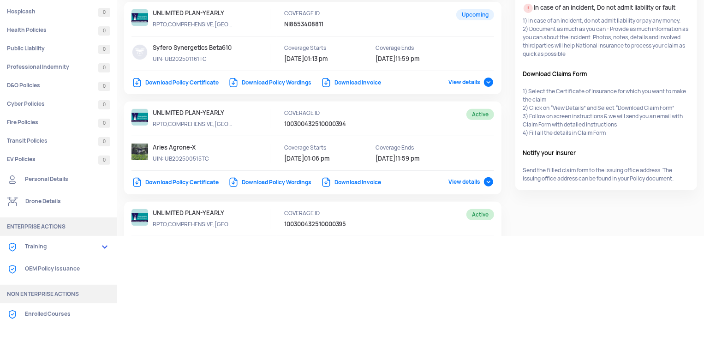
scroll to position [59, 0]
click at [185, 180] on link "Download Policy Certificate" at bounding box center [175, 181] width 87 height 7
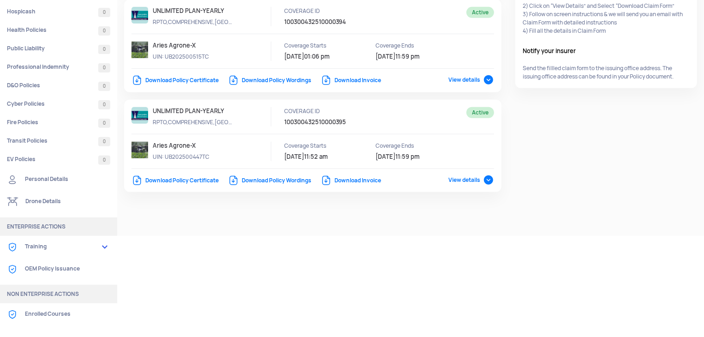
click at [192, 178] on link "Download Policy Certificate" at bounding box center [175, 180] width 87 height 7
